Goal: Information Seeking & Learning: Learn about a topic

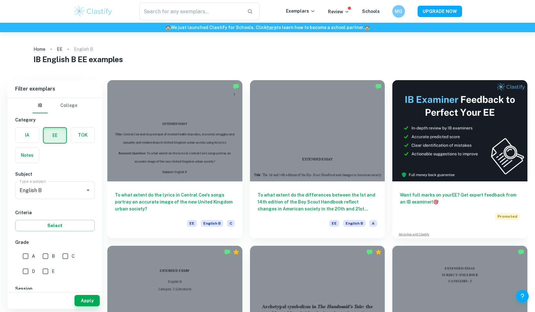
click at [26, 139] on label "button" at bounding box center [26, 135] width 23 height 15
click at [0, 0] on input "radio" at bounding box center [0, 0] width 0 height 0
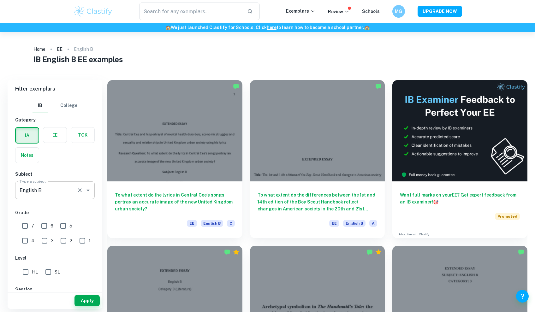
click at [46, 199] on div "English B Type a subject" at bounding box center [55, 191] width 80 height 18
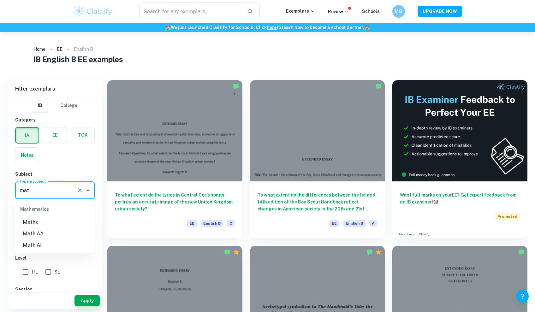
type input "math"
click at [58, 231] on li "Math AA" at bounding box center [55, 233] width 80 height 11
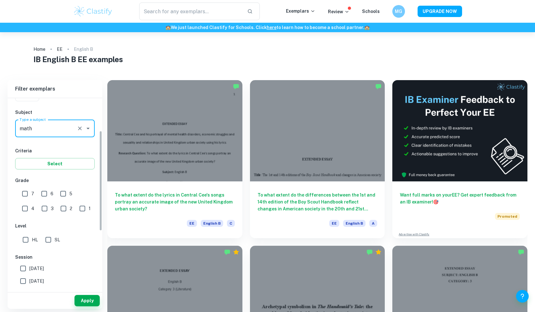
scroll to position [67, 0]
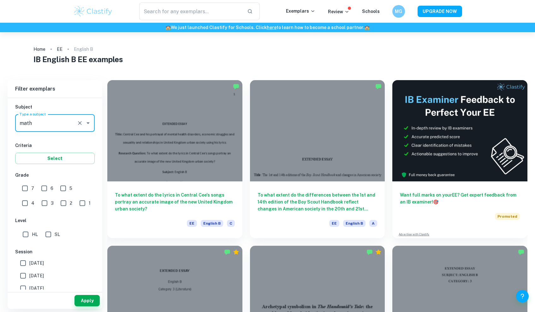
click at [48, 234] on input "SL" at bounding box center [48, 234] width 13 height 13
checkbox input "true"
click at [89, 300] on button "Apply" at bounding box center [87, 300] width 25 height 11
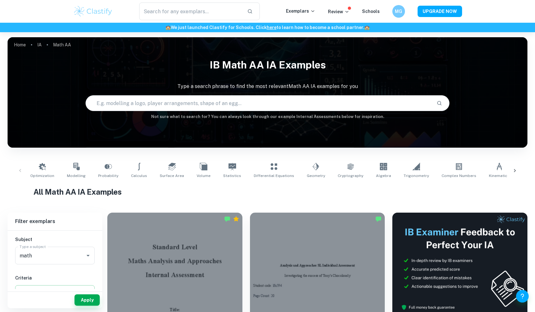
scroll to position [0, 0]
click at [209, 106] on input "text" at bounding box center [259, 103] width 346 height 18
type input "model"
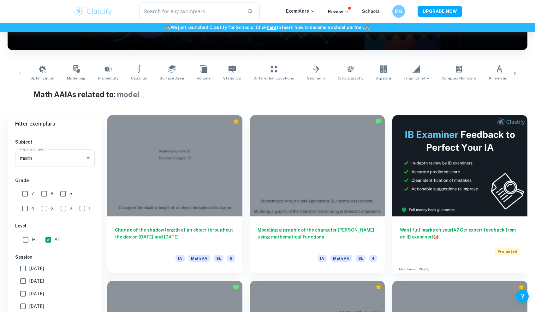
scroll to position [146, 0]
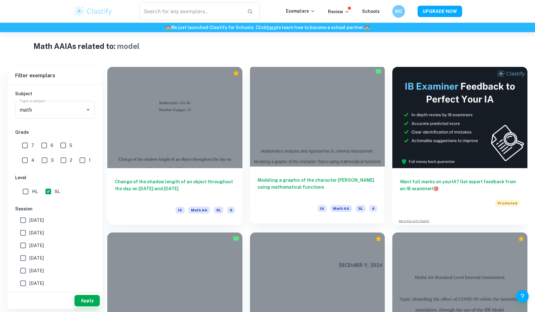
click at [359, 170] on div "Modeling a graphic of the character [PERSON_NAME] using mathematical functions …" at bounding box center [317, 195] width 135 height 57
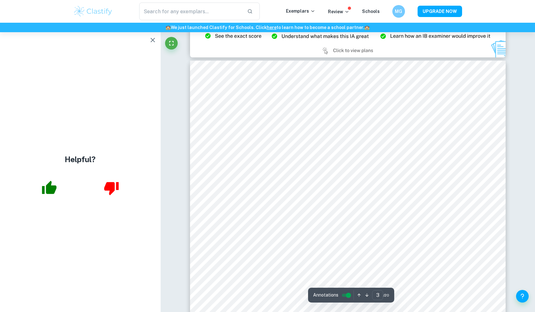
scroll to position [976, 0]
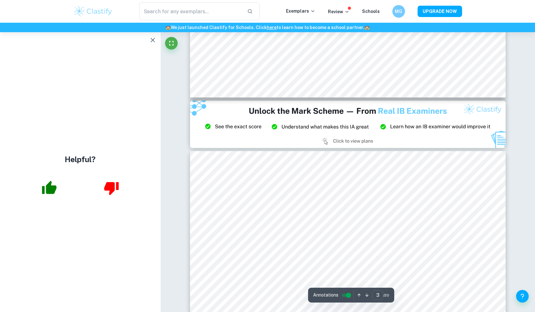
type input "2"
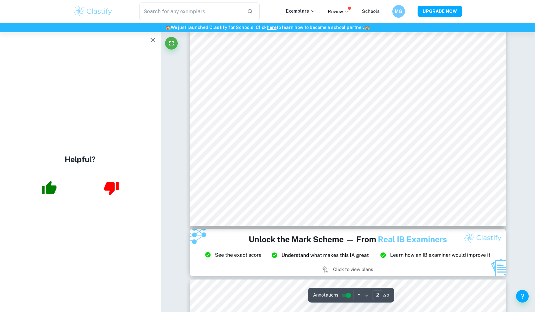
scroll to position [756, 0]
